Goal: Find specific page/section

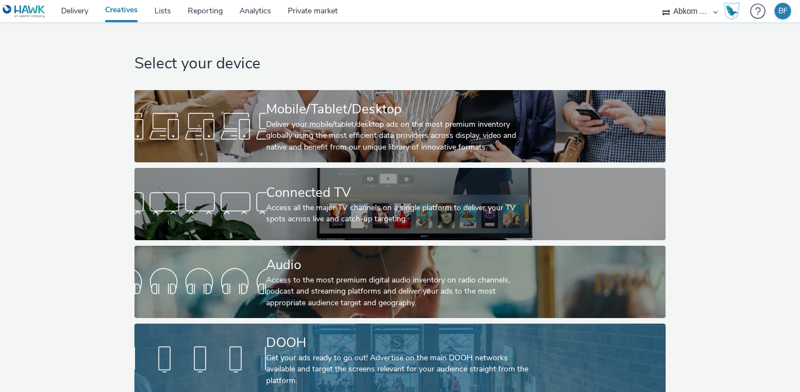
click at [219, 343] on div at bounding box center [200, 360] width 132 height 36
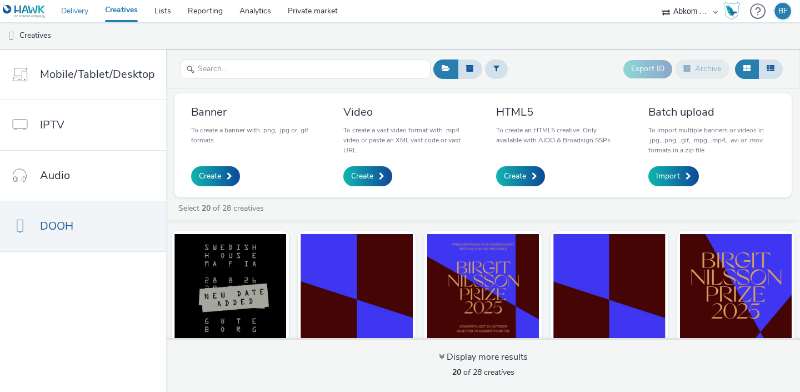
click at [82, 11] on link "Delivery" at bounding box center [75, 11] width 44 height 22
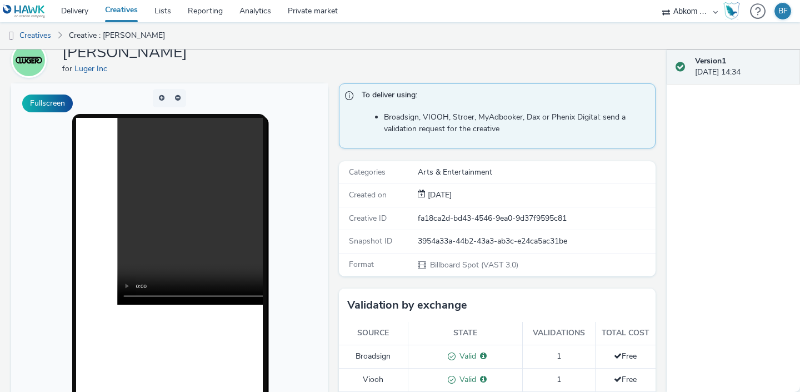
scroll to position [51, 0]
